Goal: Information Seeking & Learning: Learn about a topic

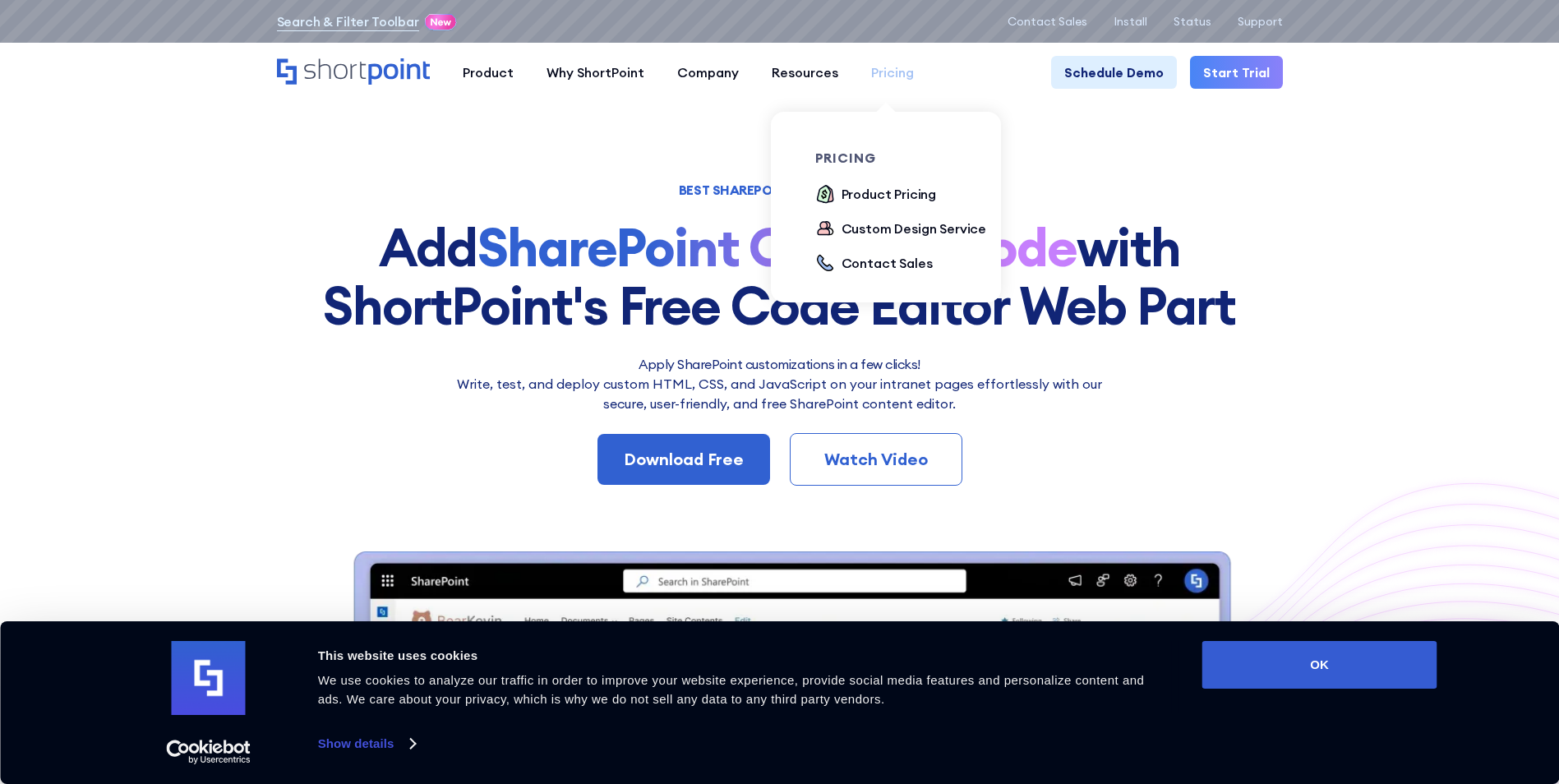
click at [917, 86] on link "Pricing" at bounding box center [892, 72] width 75 height 33
click at [876, 206] on ul "Product Pricing Custom Design Service Contact Sales" at bounding box center [907, 228] width 184 height 90
click at [875, 202] on div "Product Pricing" at bounding box center [889, 193] width 95 height 20
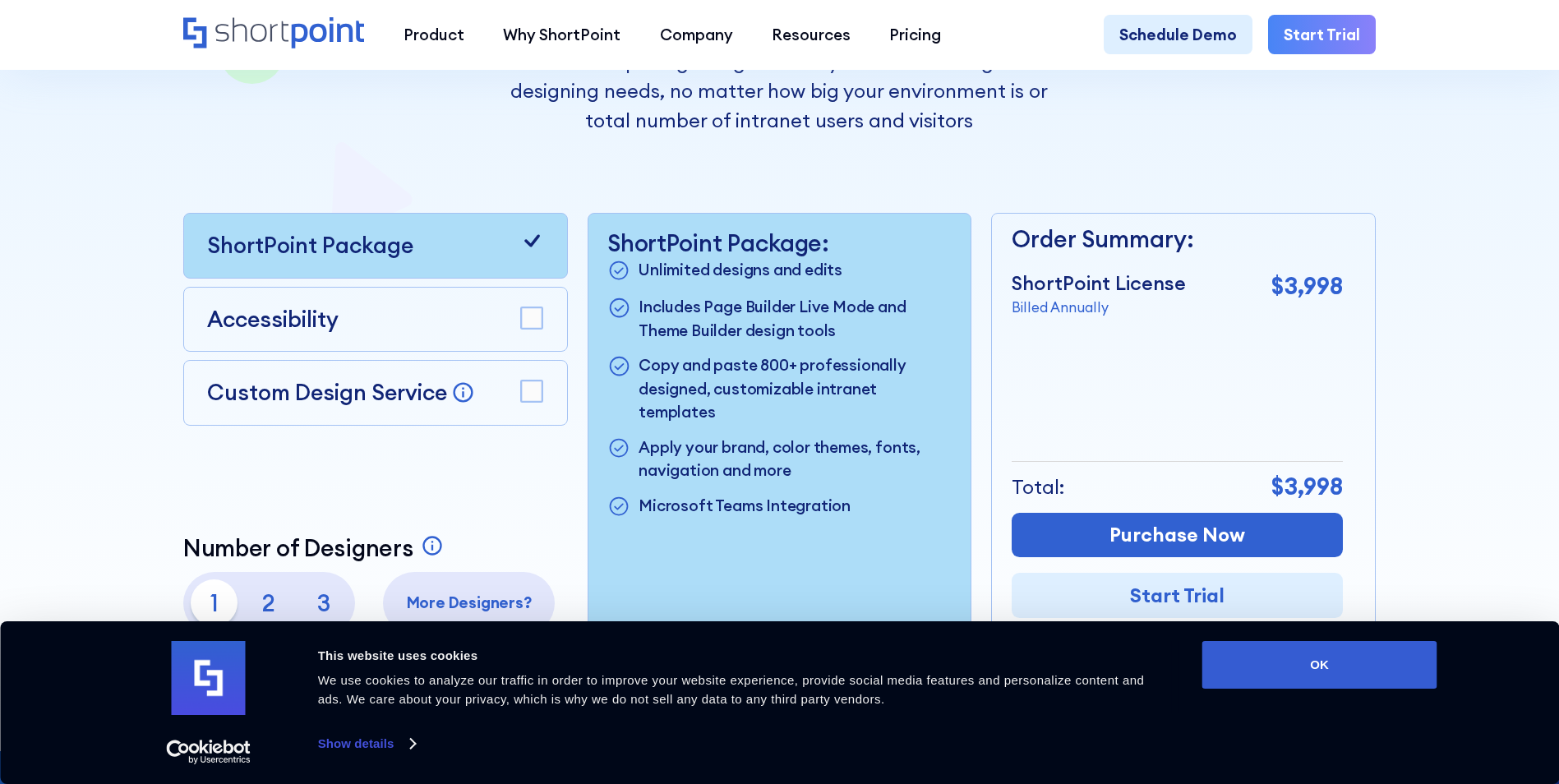
scroll to position [411, 0]
